Goal: Navigation & Orientation: Find specific page/section

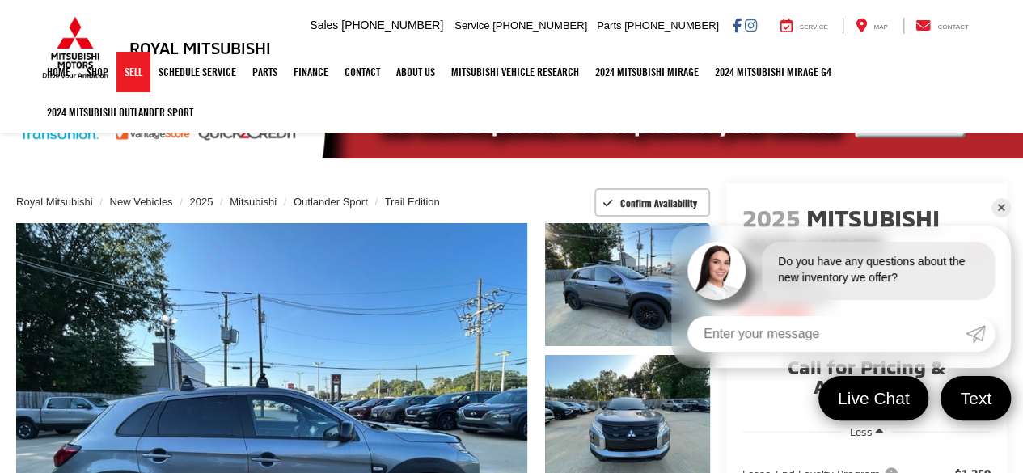
click at [126, 78] on link "Sell" at bounding box center [133, 72] width 34 height 40
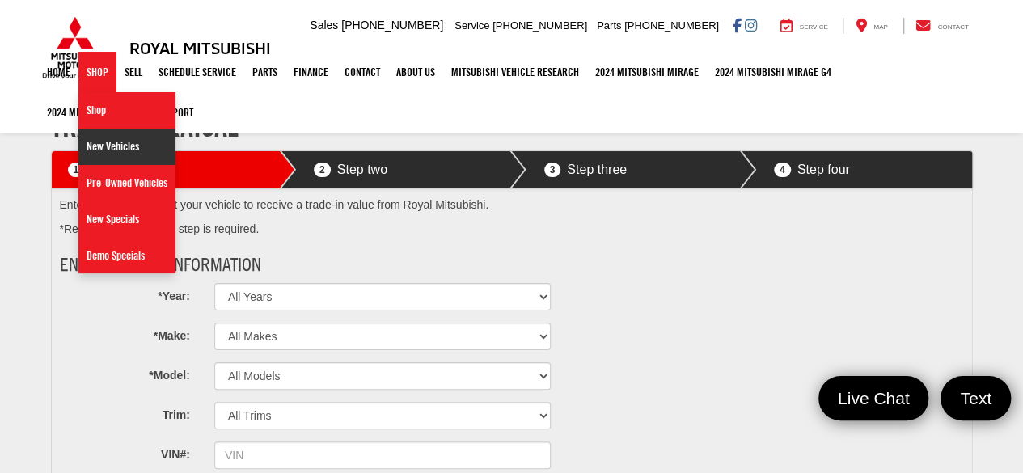
click at [95, 142] on link "New Vehicles" at bounding box center [126, 147] width 97 height 36
